Goal: Task Accomplishment & Management: Use online tool/utility

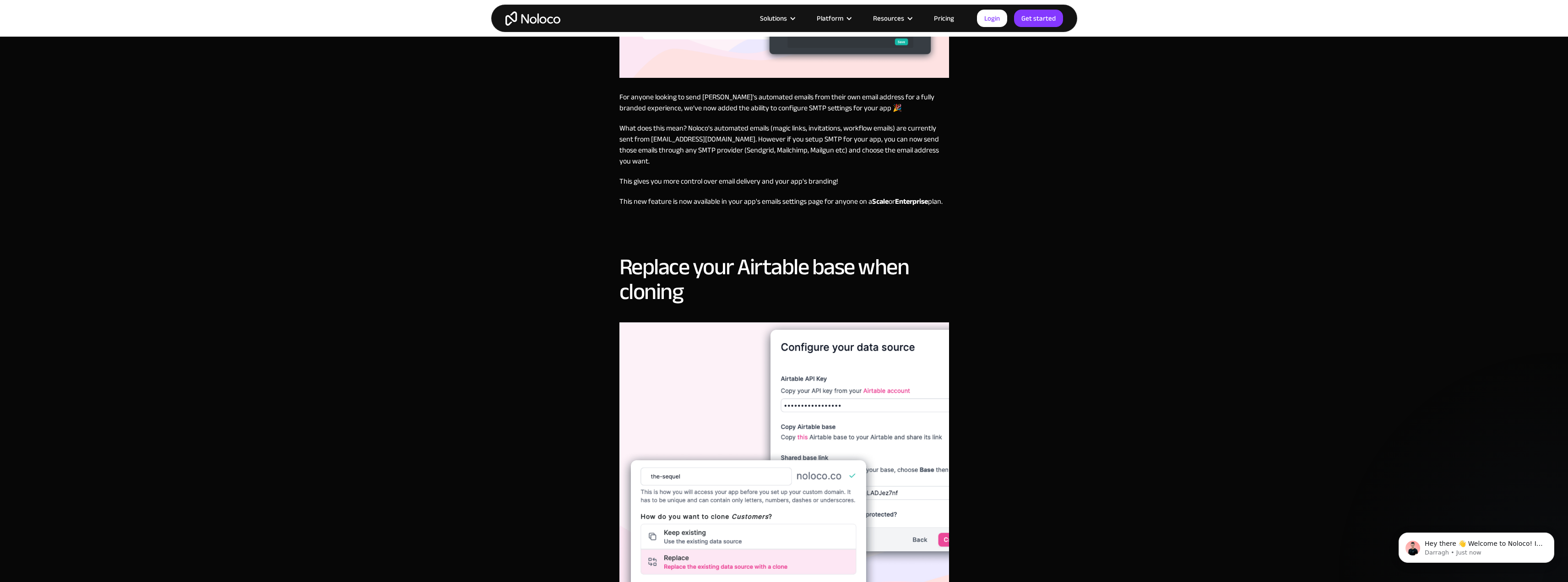
scroll to position [504, 0]
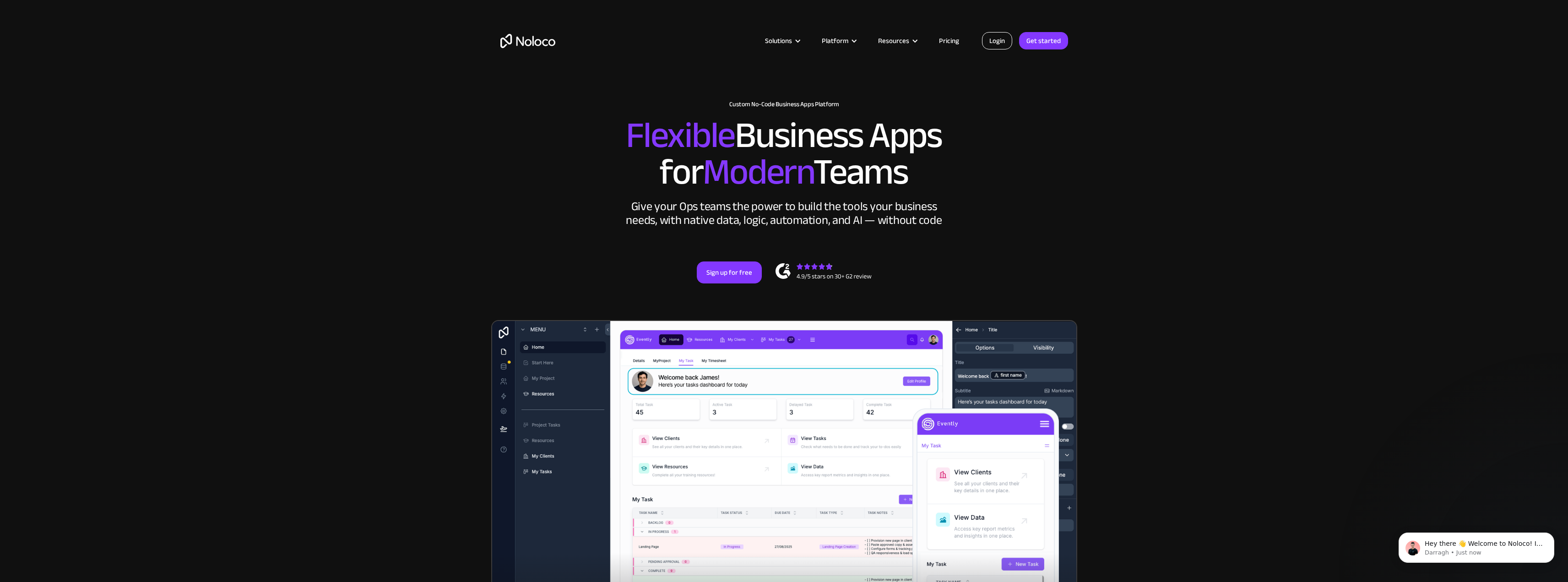
click at [1001, 36] on link "Login" at bounding box center [996, 41] width 30 height 17
click at [988, 35] on link "Login" at bounding box center [996, 41] width 30 height 17
click at [1003, 44] on link "Login" at bounding box center [996, 41] width 30 height 17
click at [992, 41] on link "Login" at bounding box center [996, 41] width 30 height 17
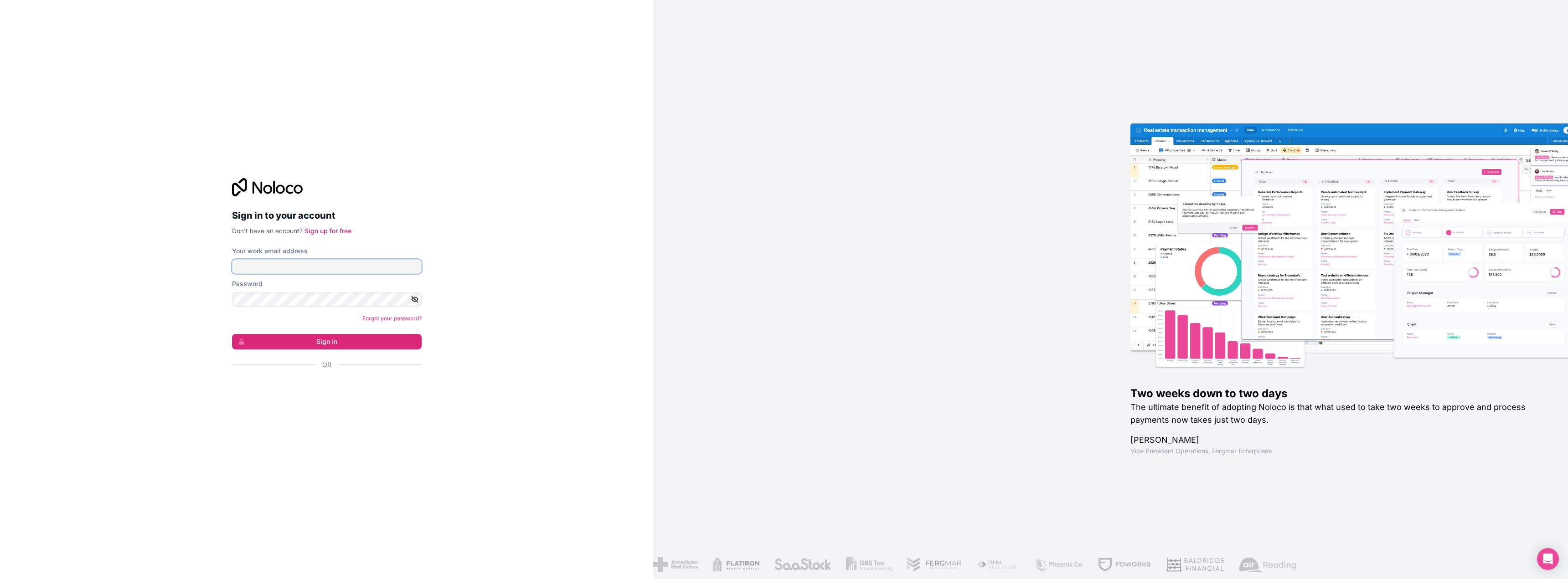
click at [308, 268] on input "Your work email address" at bounding box center [327, 266] width 189 height 14
type input "t.aime@ingetis.com"
click at [292, 343] on button "Sign in" at bounding box center [327, 342] width 189 height 15
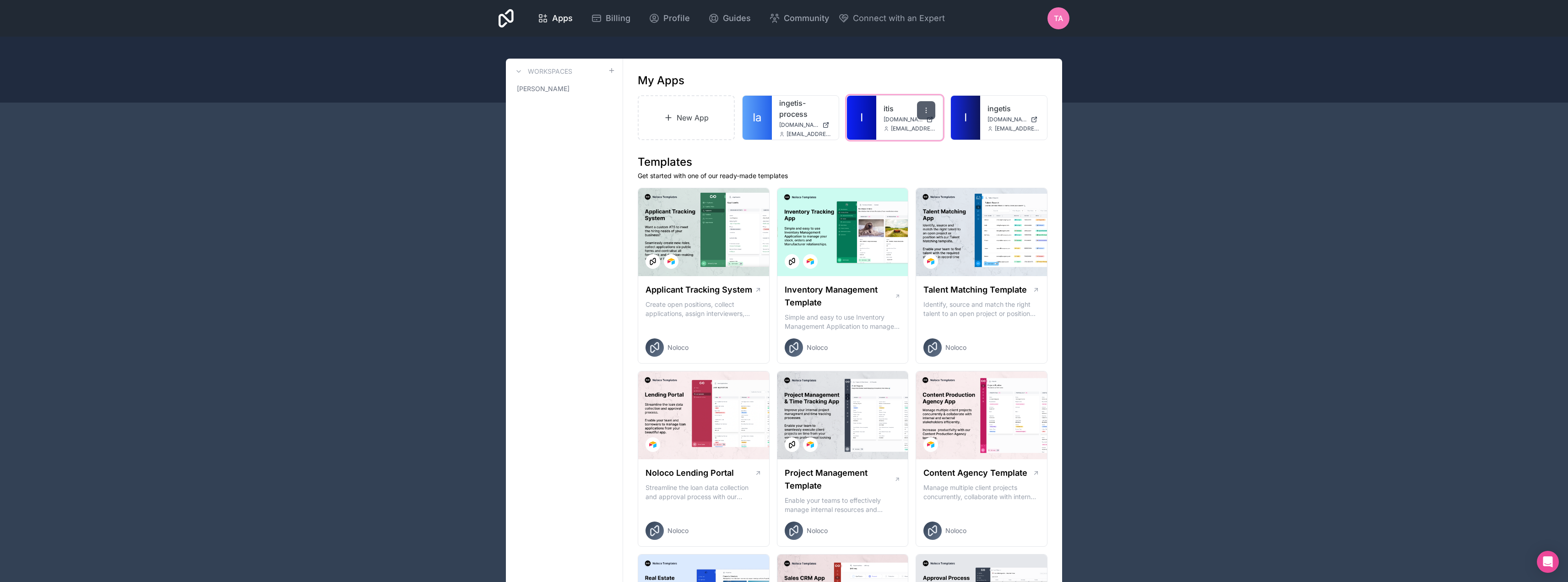
click at [926, 108] on icon at bounding box center [926, 108] width 0 height 0
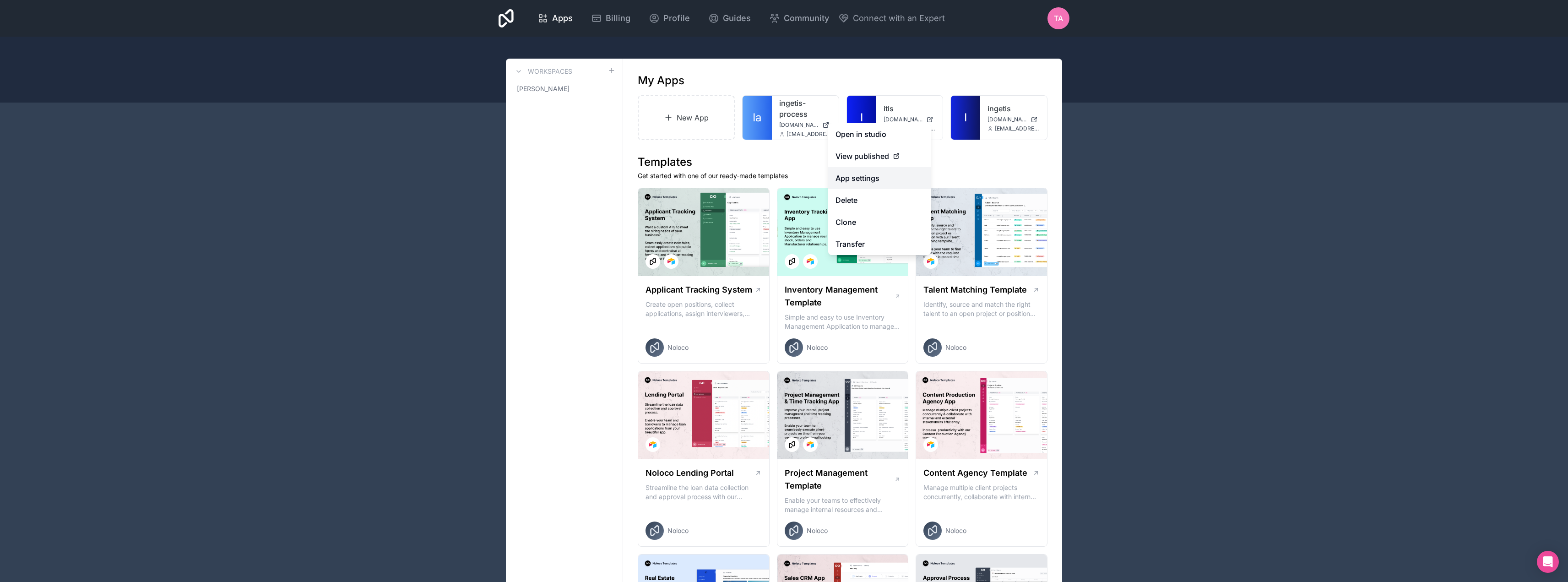
click at [874, 181] on link "App settings" at bounding box center [880, 178] width 103 height 22
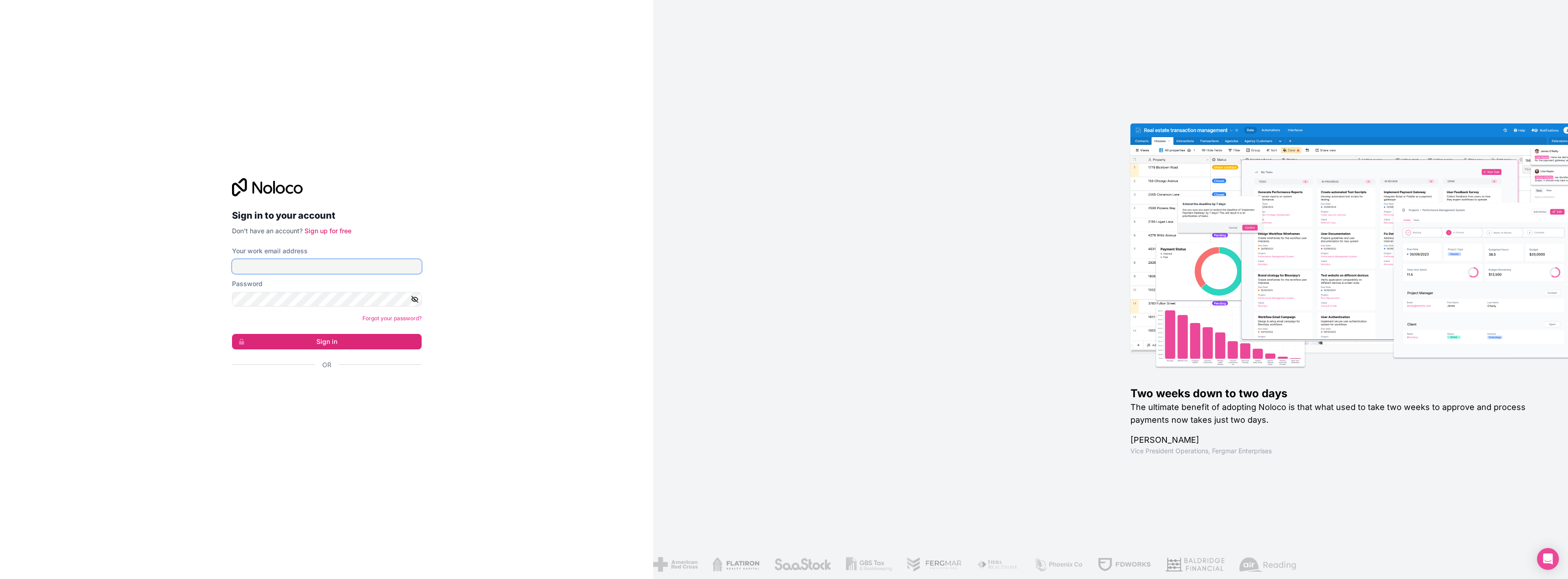
click at [314, 270] on input "Your work email address" at bounding box center [327, 266] width 189 height 14
type input "t.aime@ingetis.com"
click at [322, 340] on button "Sign in" at bounding box center [327, 342] width 189 height 15
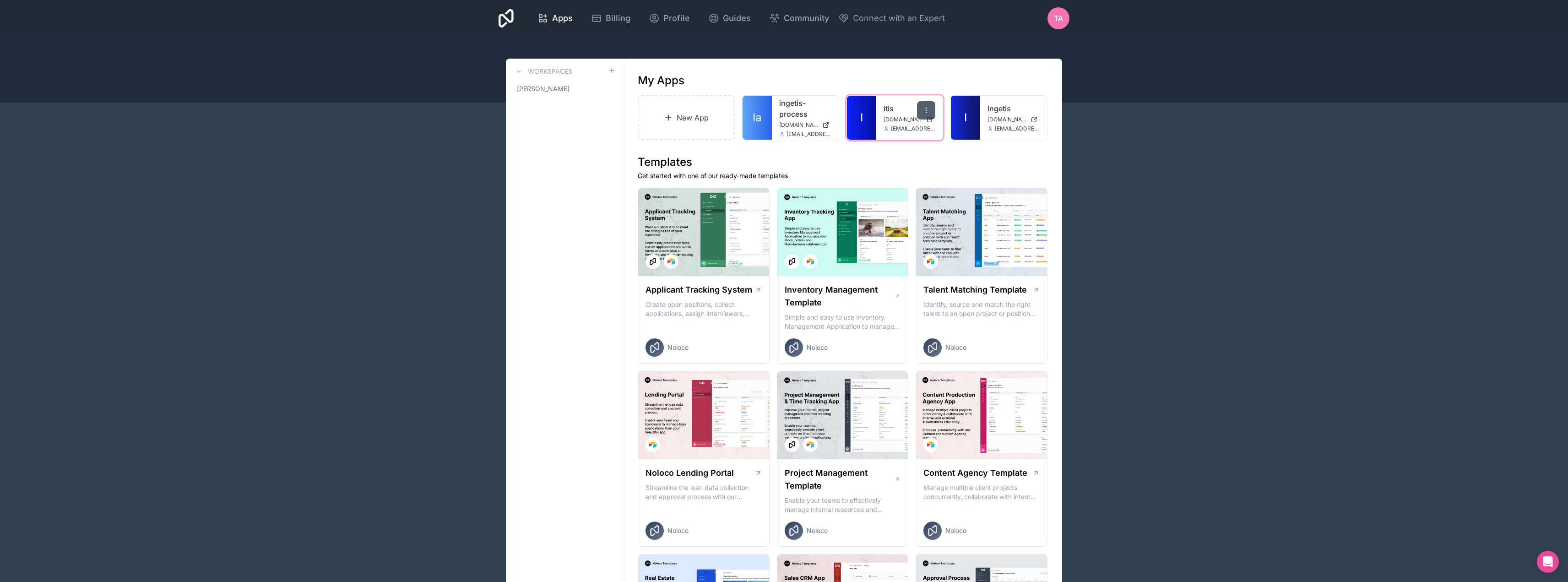
click at [923, 110] on icon at bounding box center [926, 111] width 8 height 8
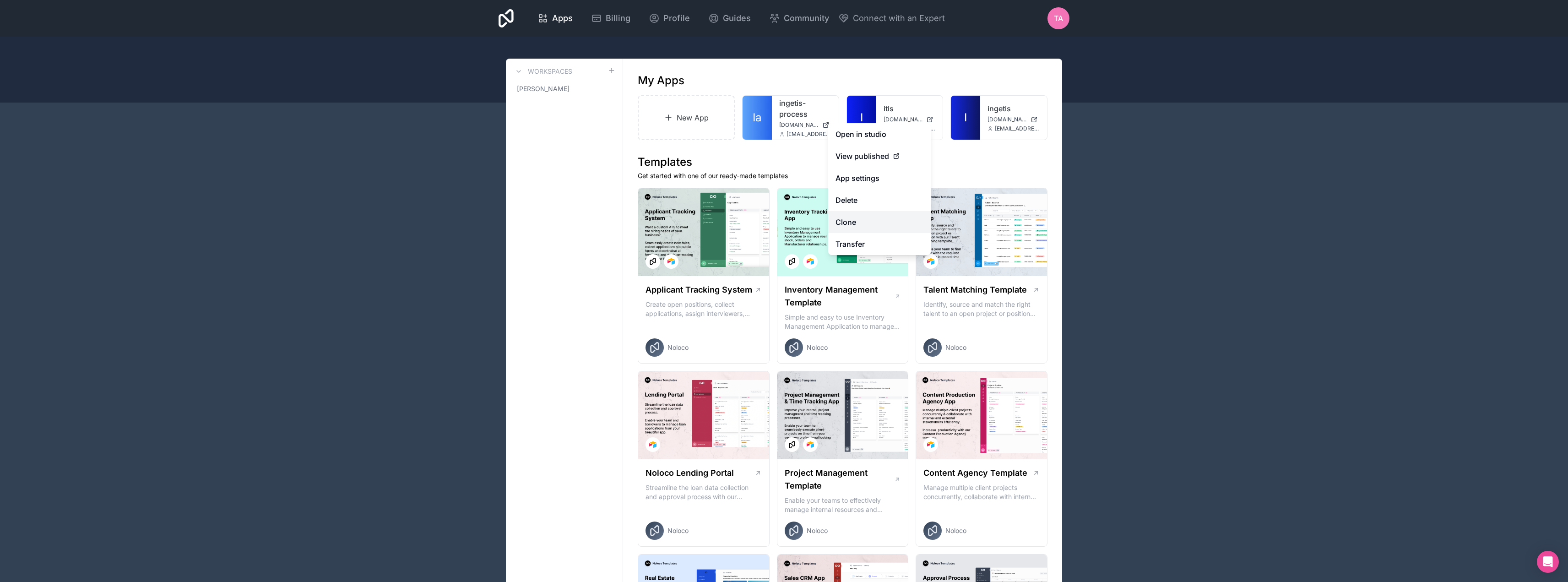
click at [851, 220] on link "Clone" at bounding box center [880, 222] width 103 height 22
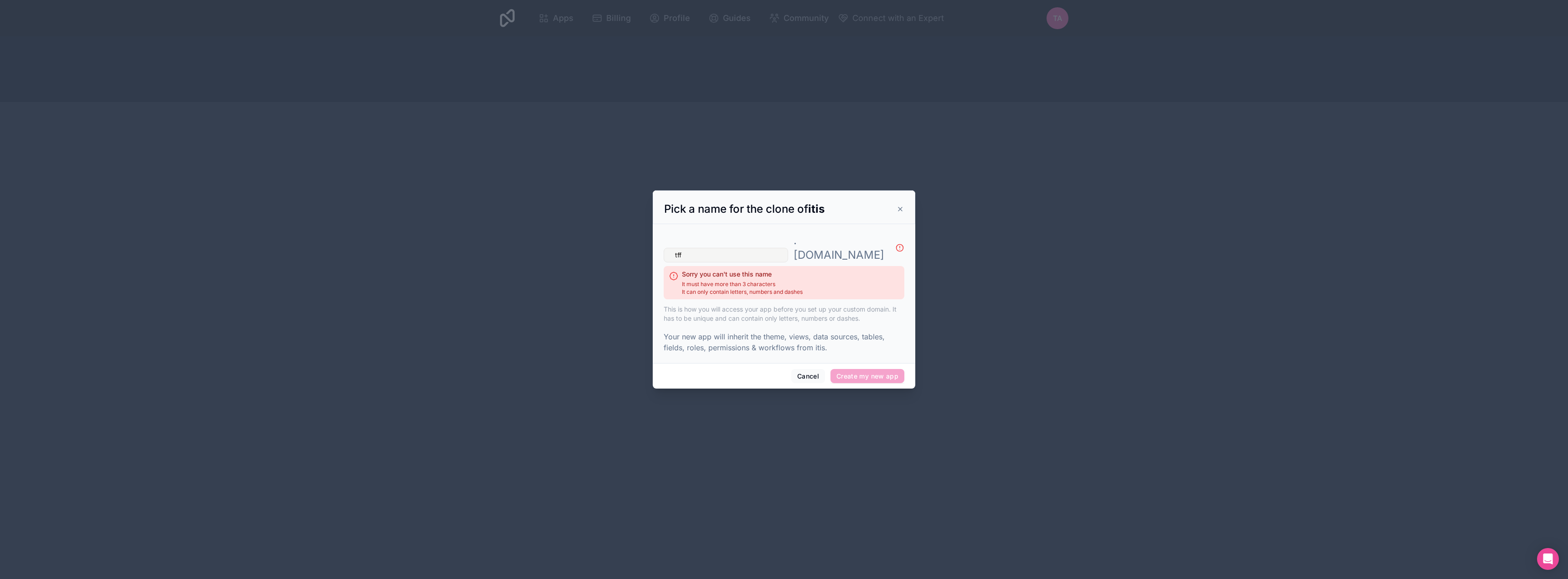
click at [819, 304] on p "This is how you will access your app before you set up your custom domain. It h…" at bounding box center [784, 313] width 241 height 18
click at [747, 248] on input "tff" at bounding box center [726, 255] width 125 height 14
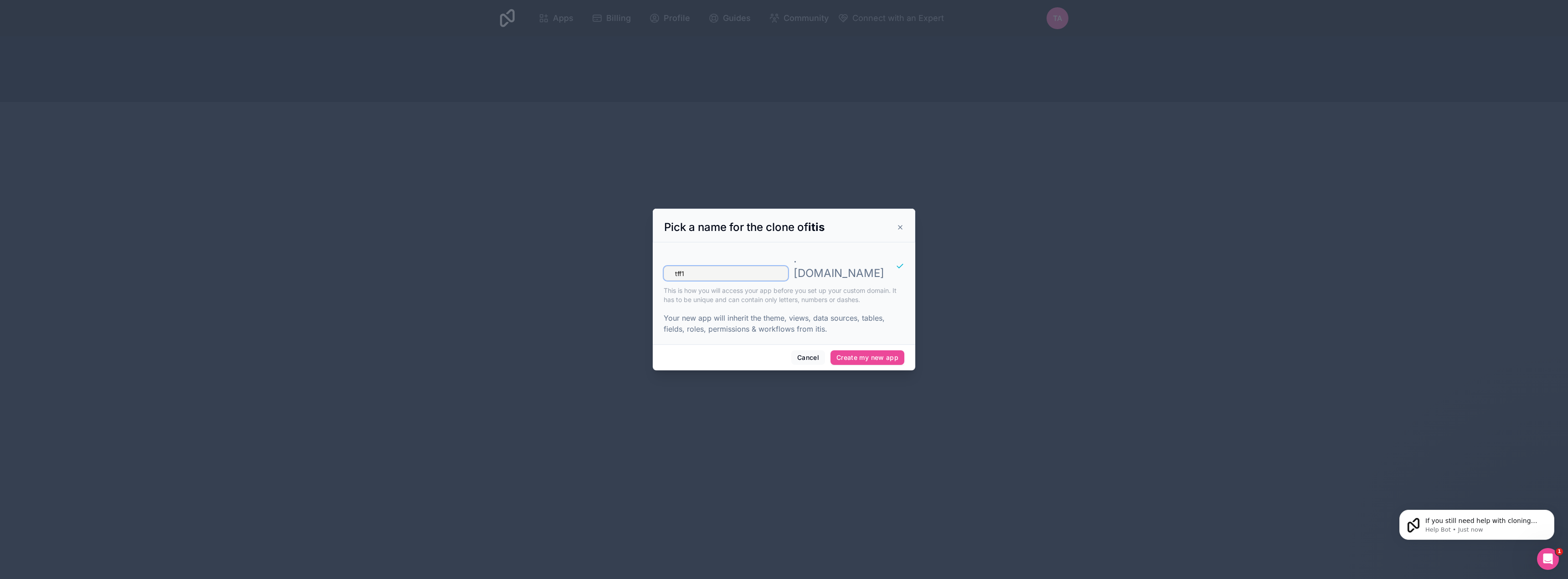
click at [721, 268] on input "tff1" at bounding box center [726, 273] width 125 height 14
type input "t-faire"
click at [867, 351] on button "Create my new app" at bounding box center [867, 358] width 73 height 14
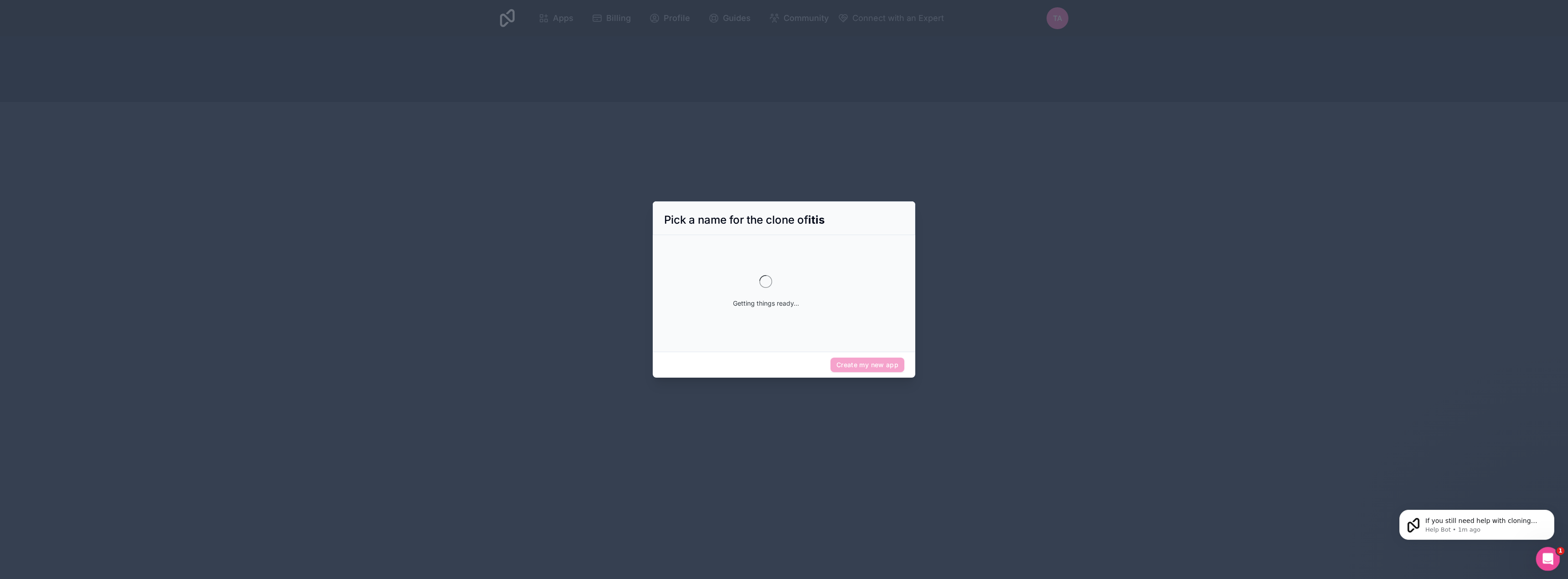
click at [1544, 557] on icon "Open Intercom Messenger" at bounding box center [1547, 559] width 15 height 15
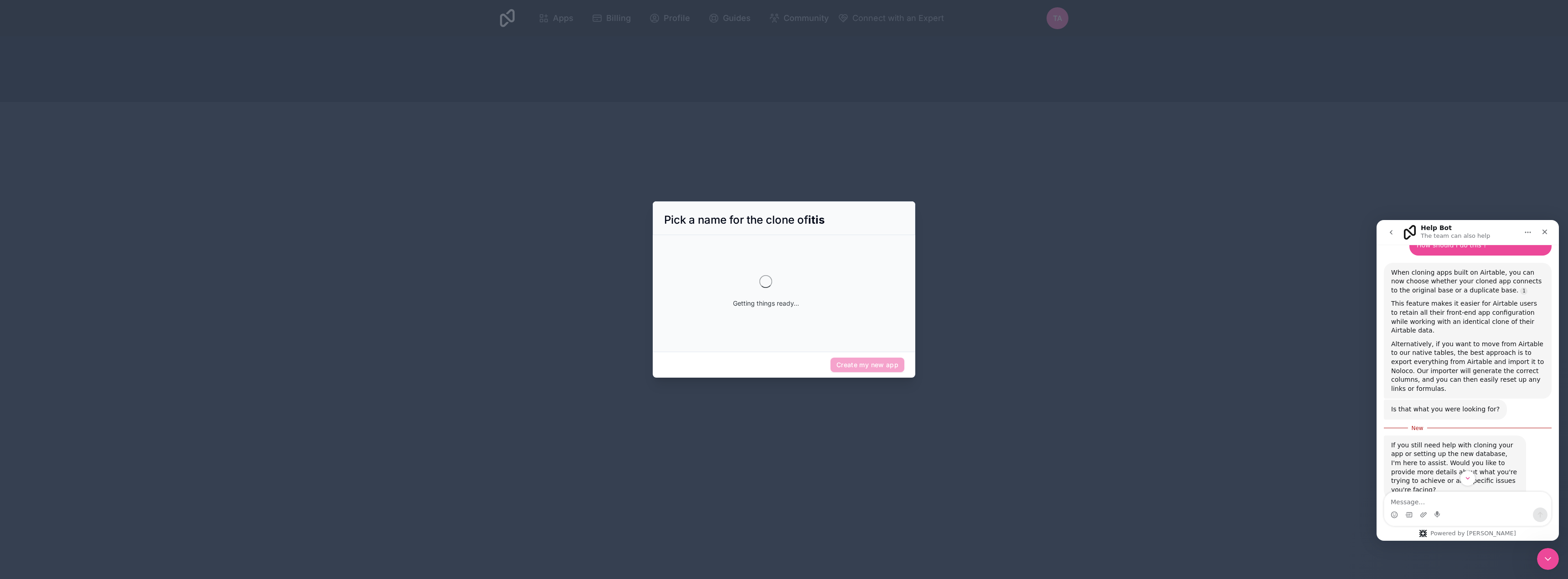
scroll to position [92, 0]
click at [1486, 504] on textarea "Message…" at bounding box center [1467, 500] width 167 height 15
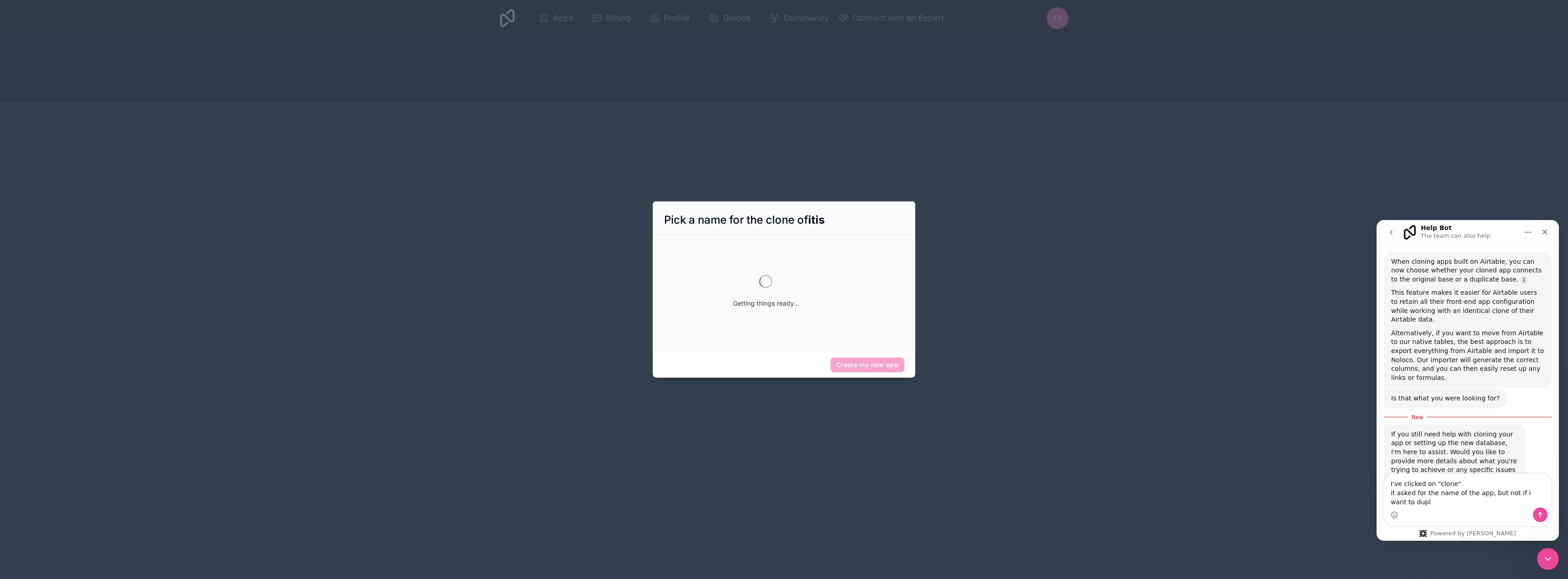
scroll to position [110, 0]
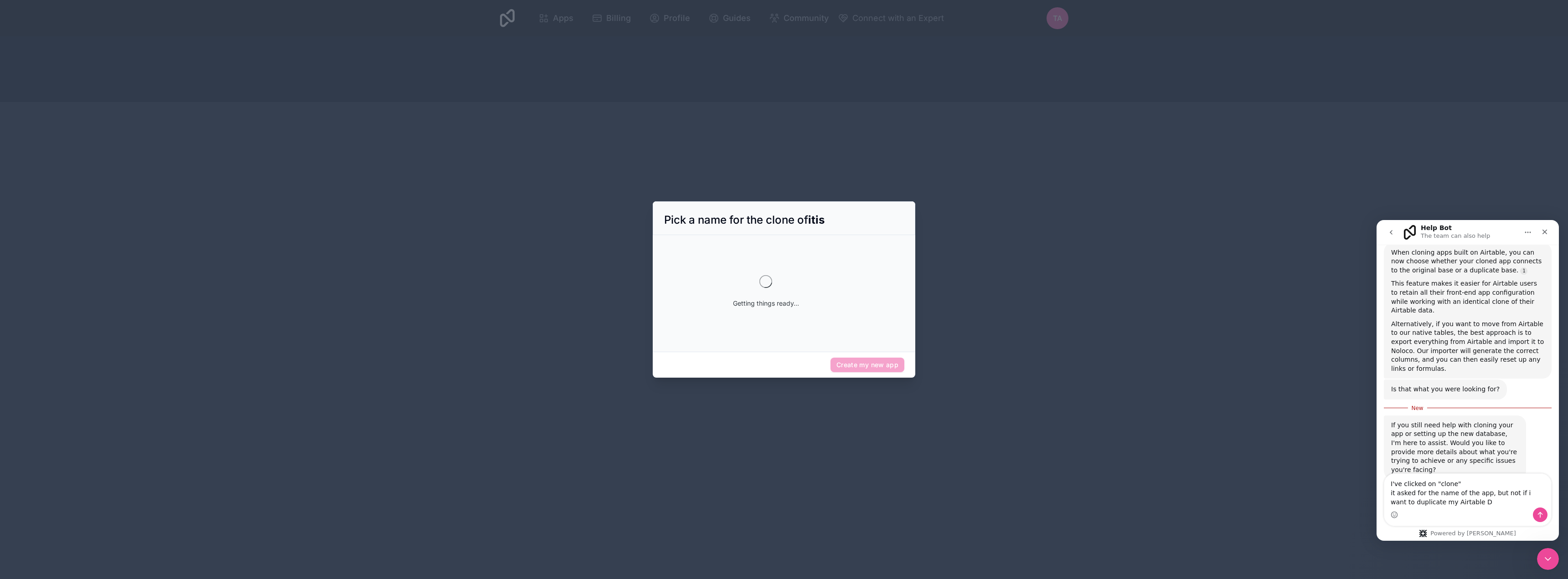
type textarea "I've clicked on "clone" it asked for the name of the app, but not if i want to …"
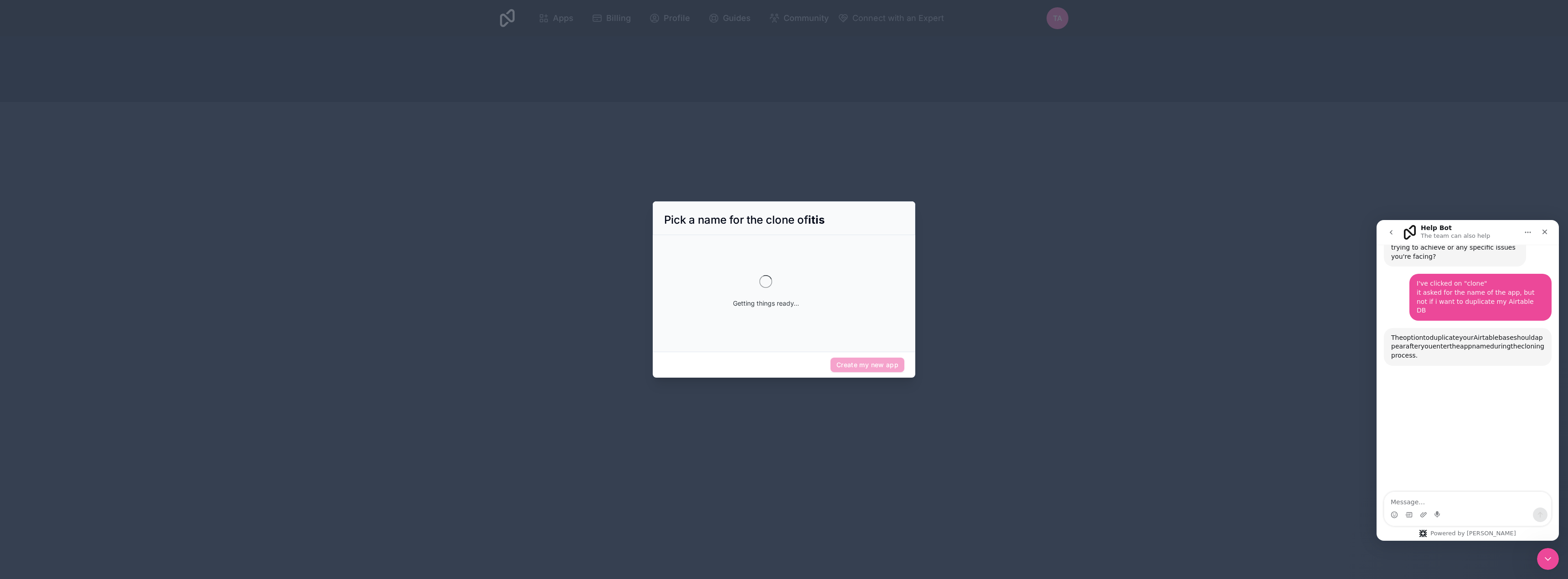
scroll to position [314, 0]
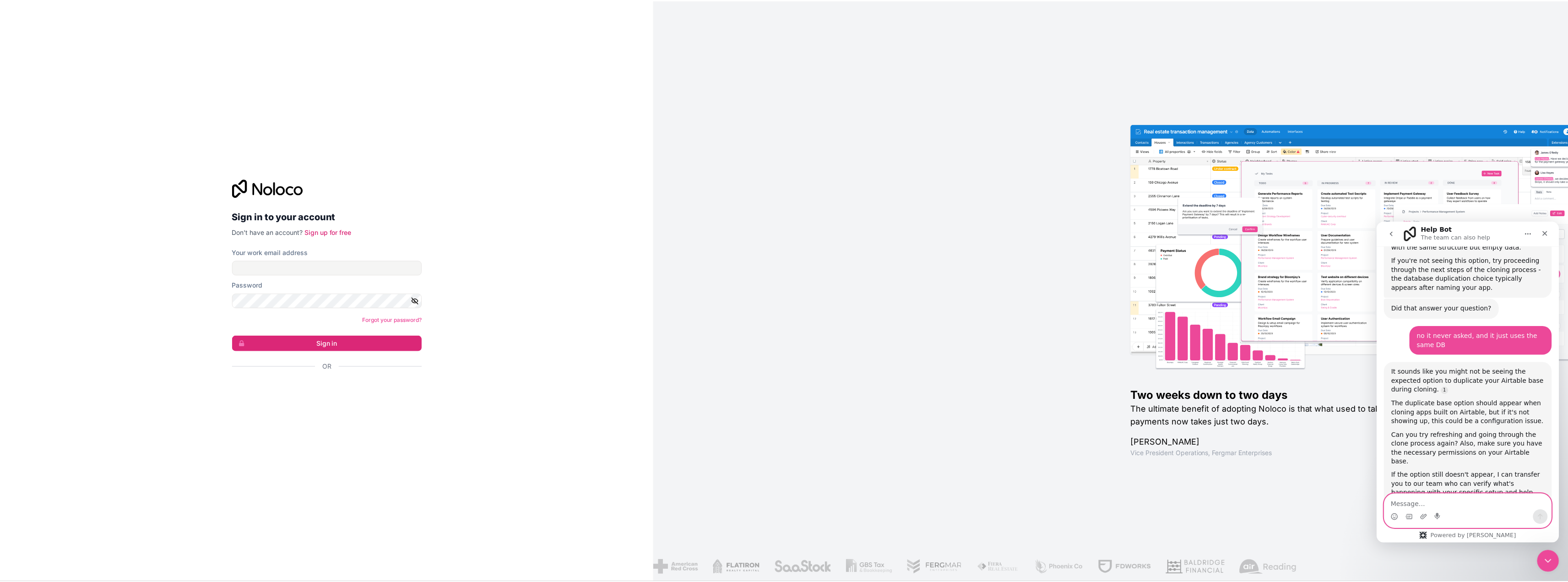
scroll to position [527, 0]
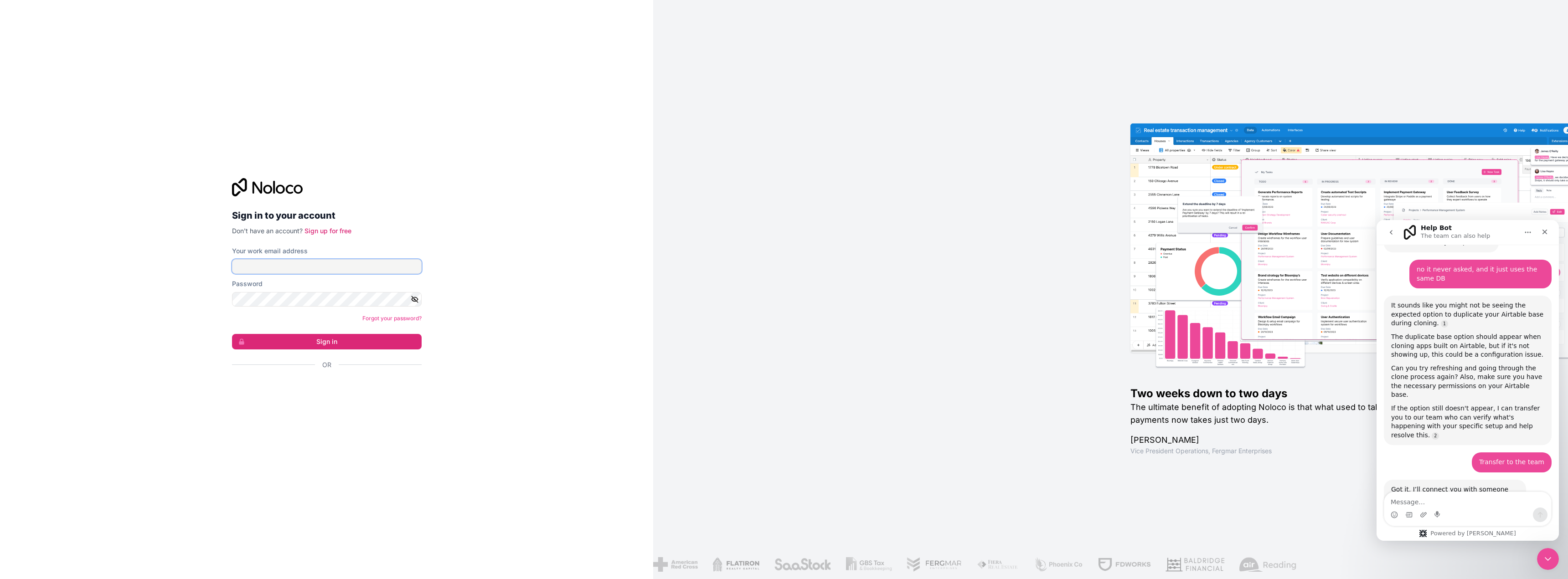
click at [343, 268] on input "Your work email address" at bounding box center [327, 266] width 189 height 14
type input "[EMAIL_ADDRESS][DOMAIN_NAME]"
click at [304, 337] on button "Sign in" at bounding box center [327, 342] width 189 height 15
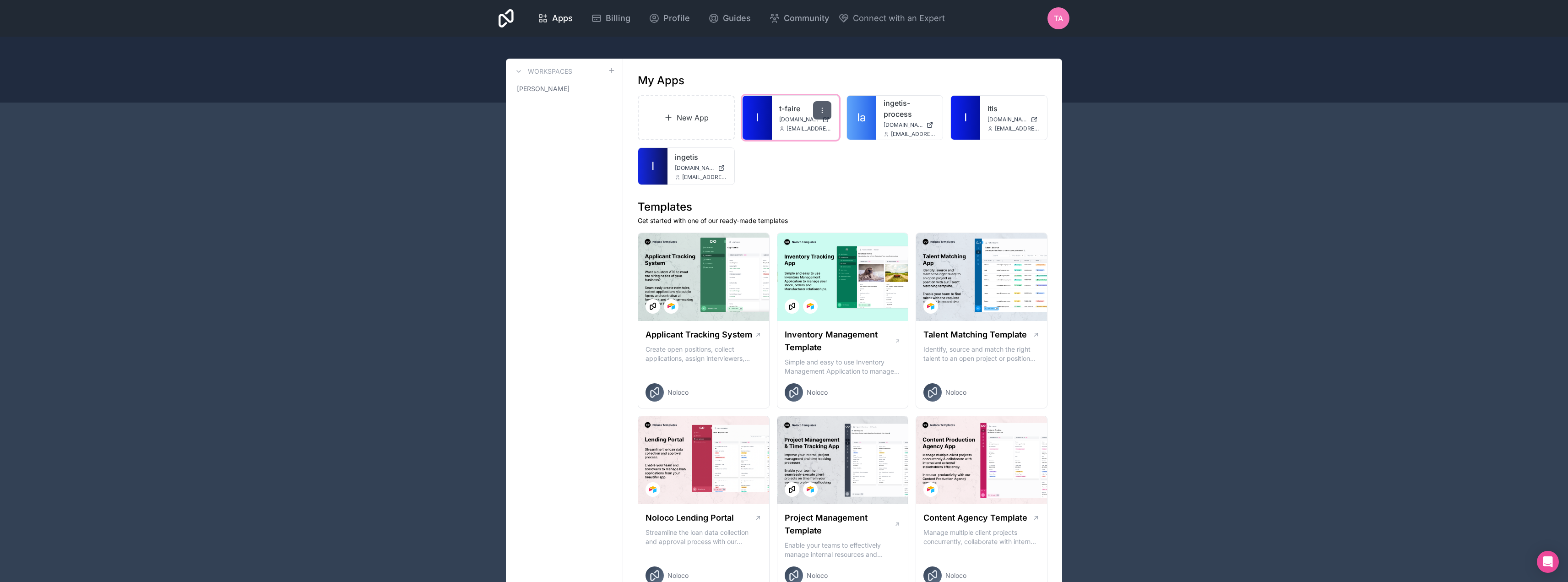
click at [824, 106] on div at bounding box center [821, 110] width 18 height 18
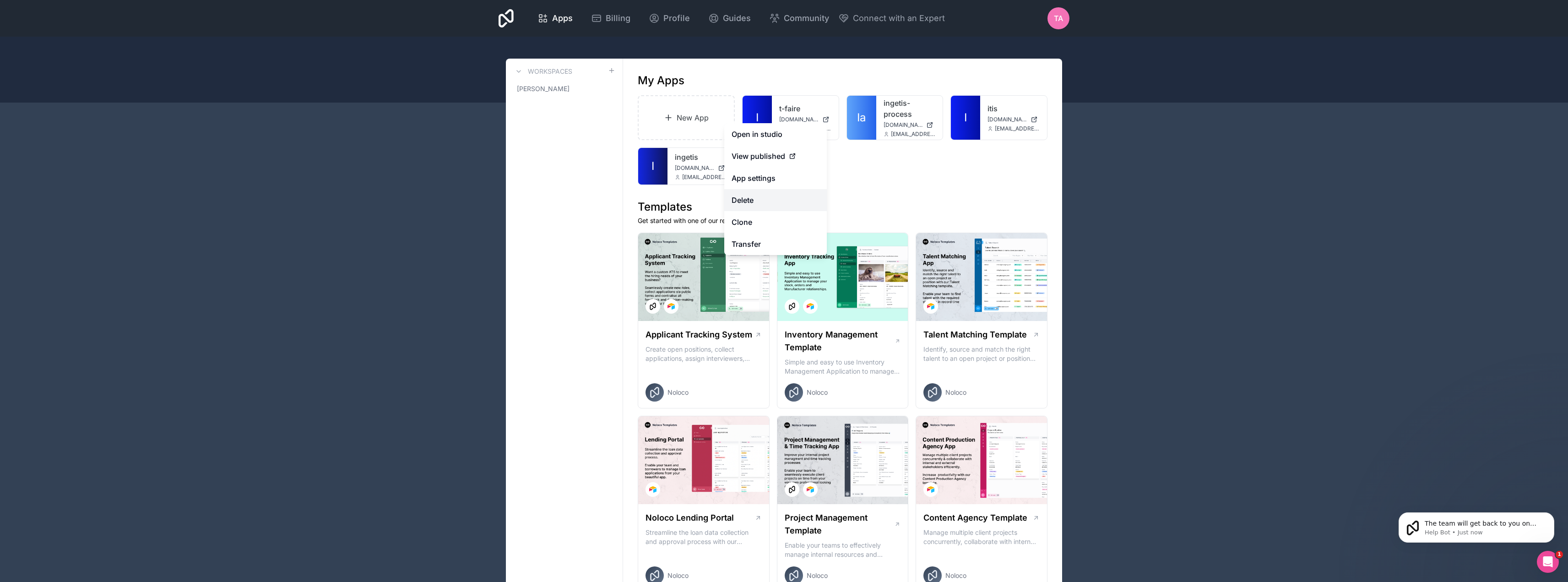
click at [773, 199] on button "Delete" at bounding box center [776, 200] width 103 height 22
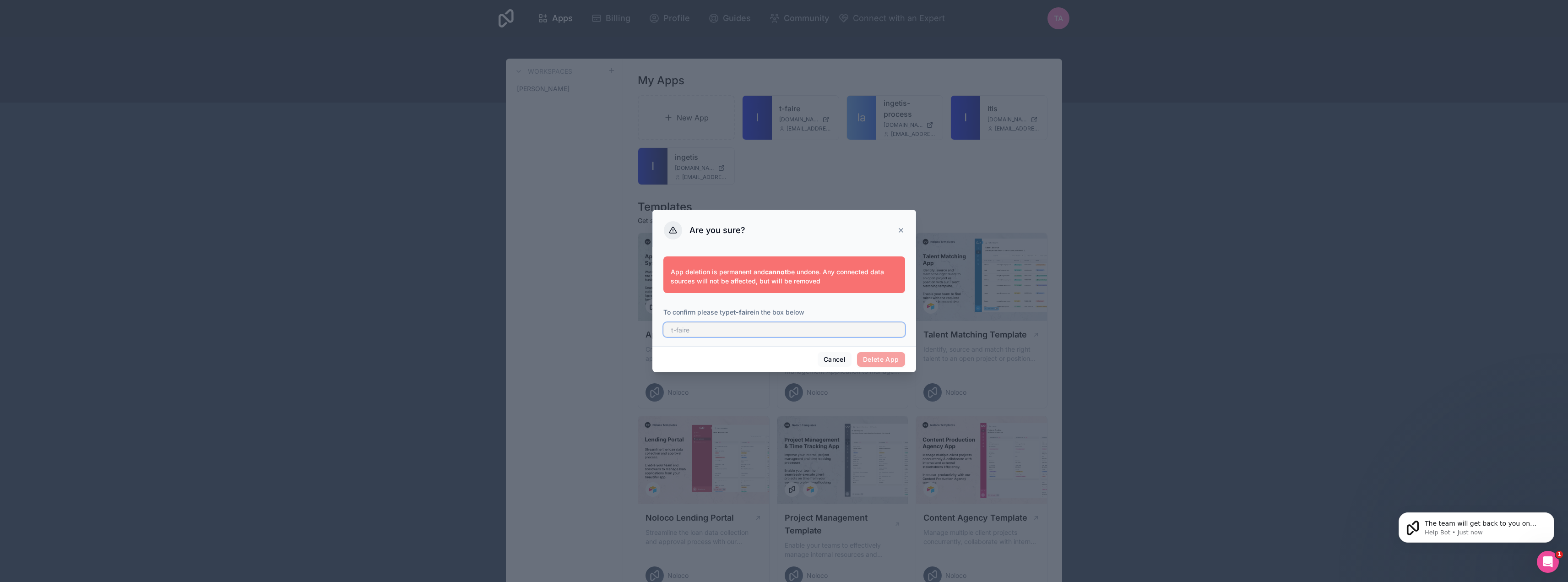
click at [771, 336] on input "text" at bounding box center [784, 329] width 242 height 15
type input "t-faire"
click at [886, 357] on button "Delete App" at bounding box center [882, 359] width 49 height 15
